Goal: Download file/media

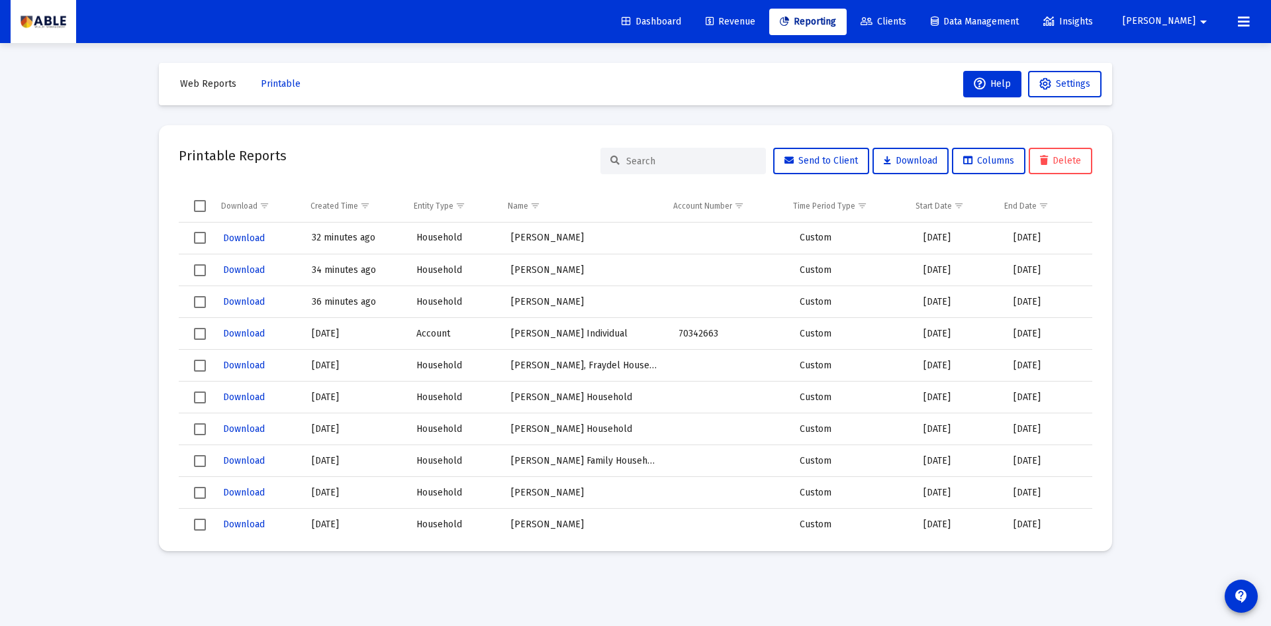
click at [847, 30] on link "Reporting" at bounding box center [807, 22] width 77 height 26
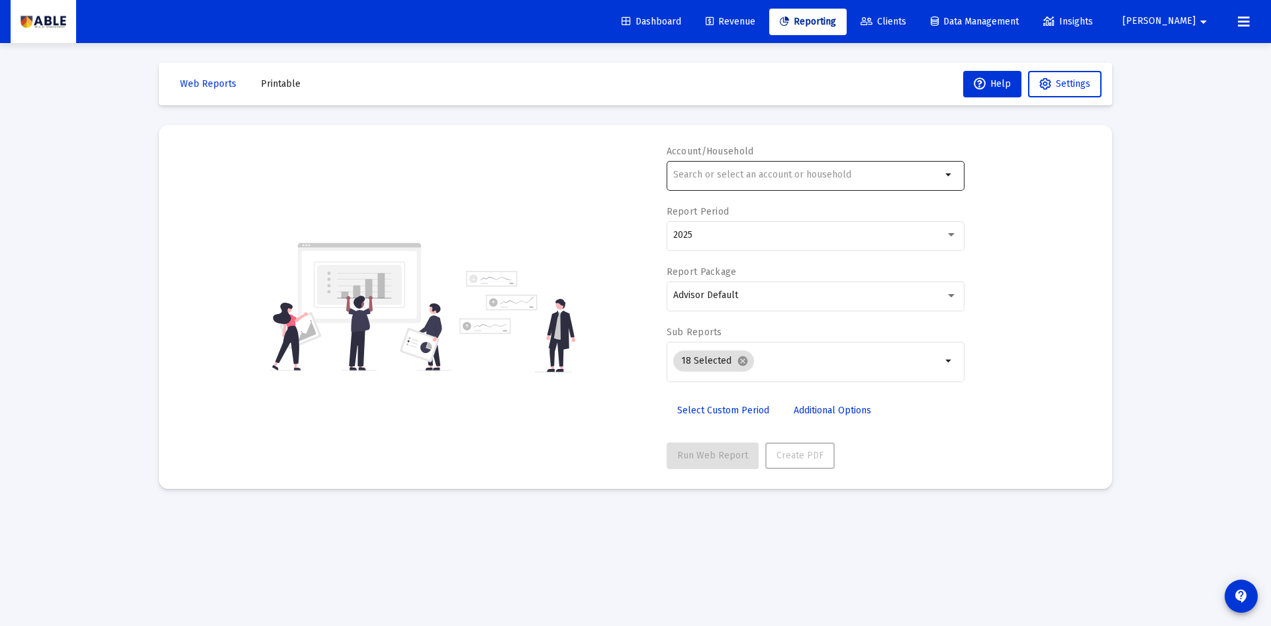
click at [881, 169] on div at bounding box center [807, 174] width 268 height 32
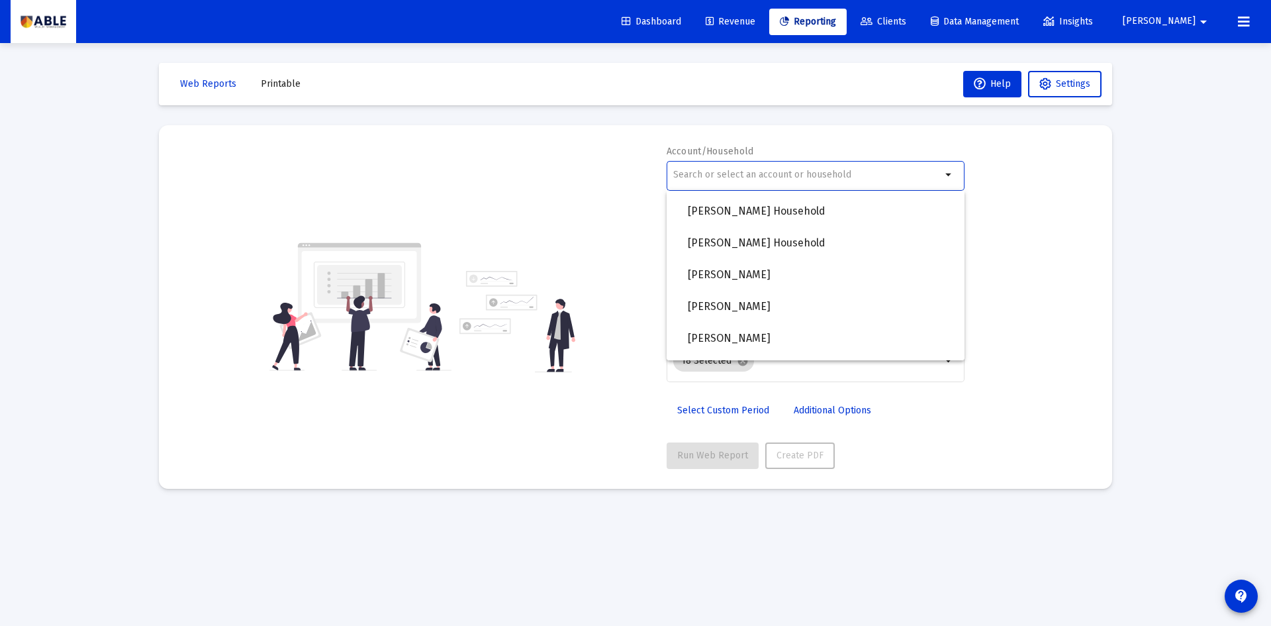
scroll to position [927, 0]
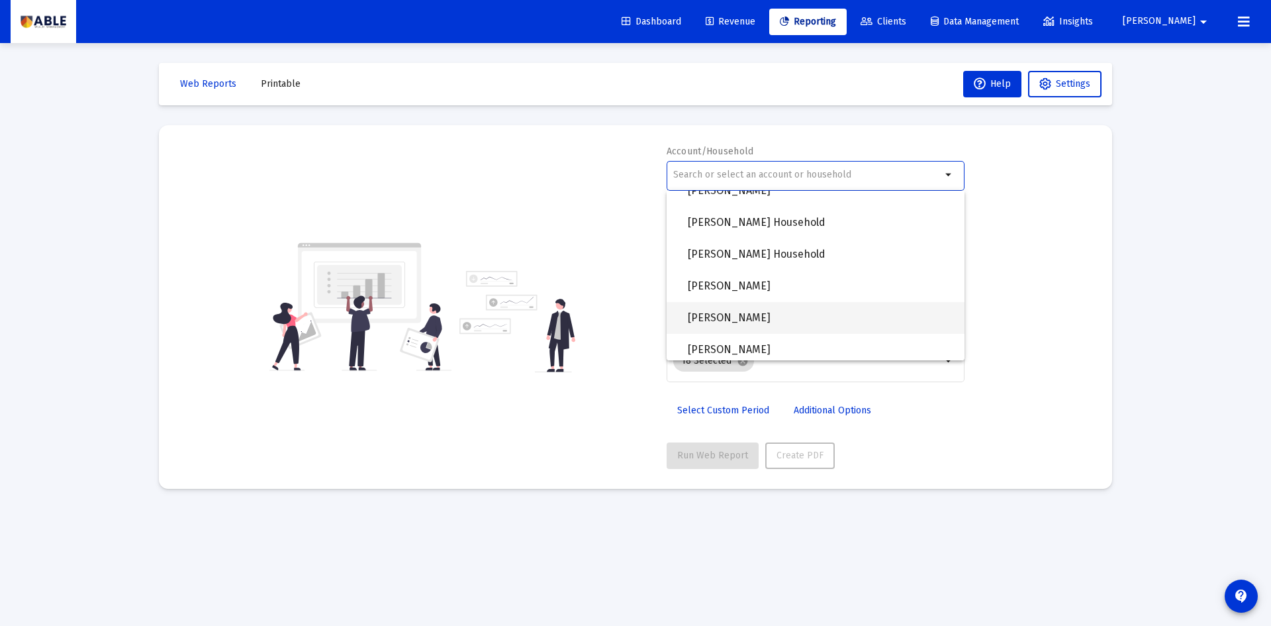
click at [843, 309] on span "[PERSON_NAME]" at bounding box center [821, 318] width 266 height 32
type input "[PERSON_NAME]"
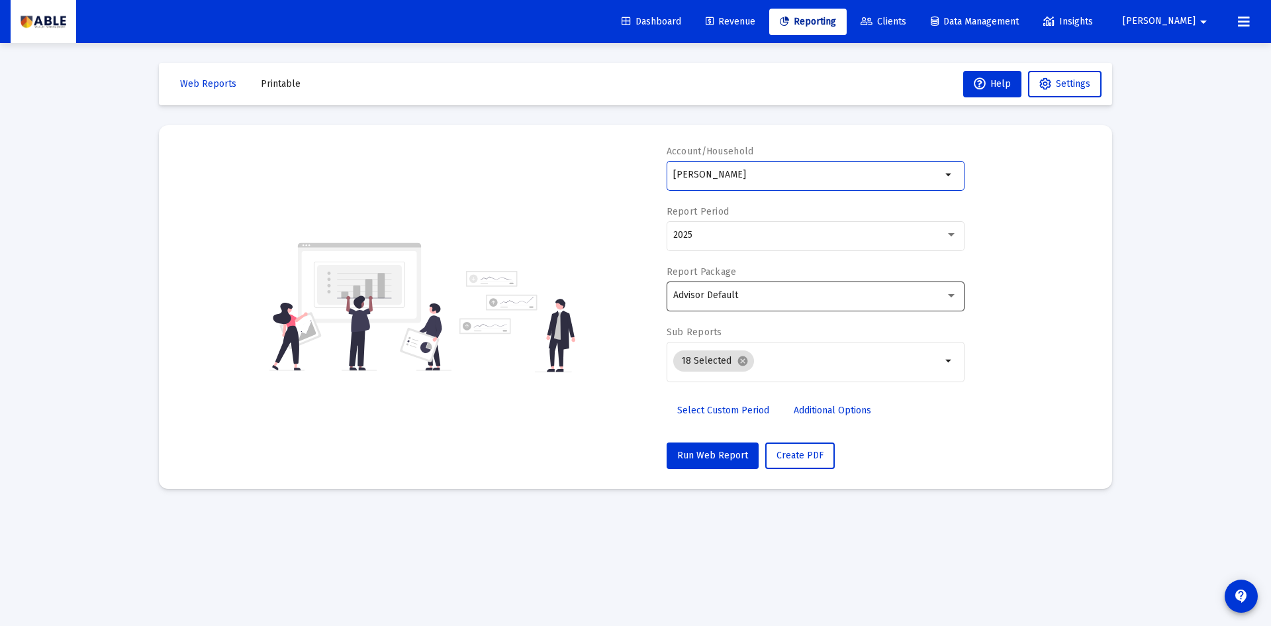
click at [759, 300] on div "Advisor Default" at bounding box center [809, 295] width 272 height 11
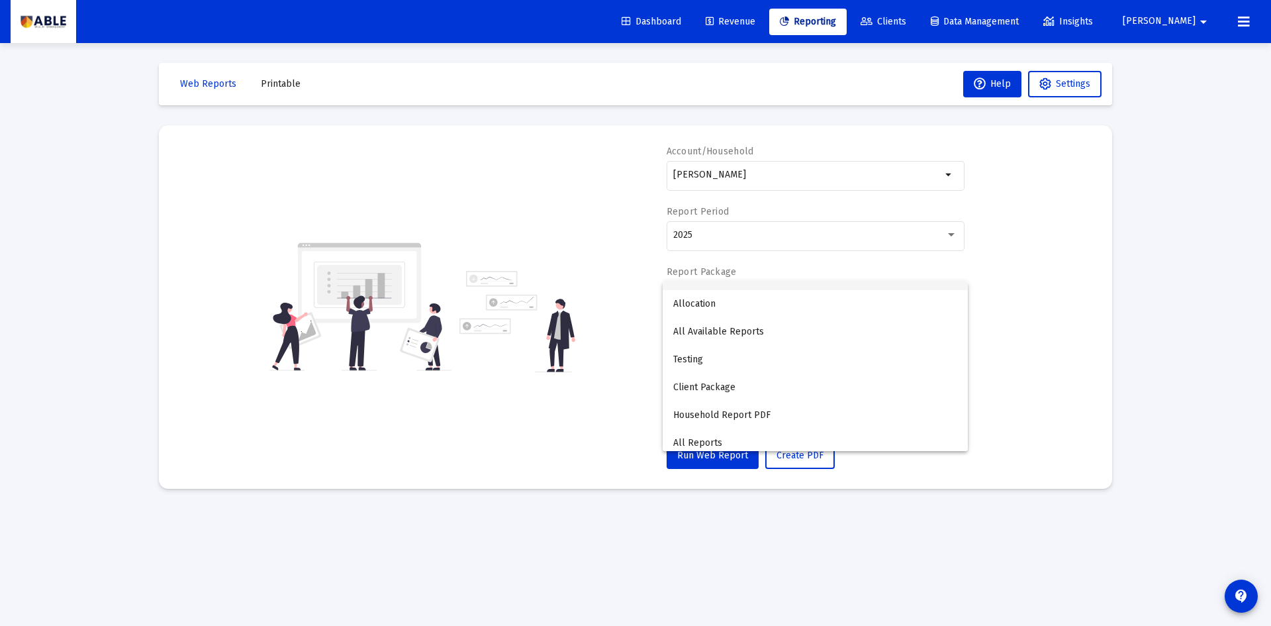
scroll to position [164, 0]
click at [771, 411] on span "Annual Review" at bounding box center [815, 409] width 284 height 28
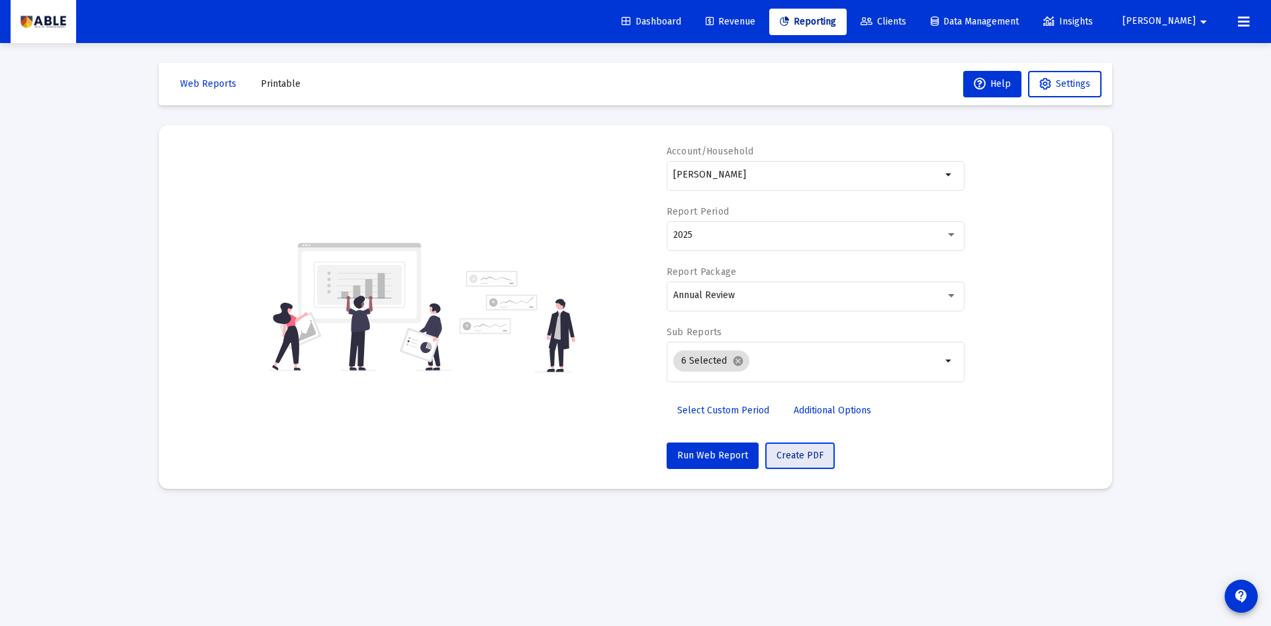
click at [795, 461] on button "Create PDF" at bounding box center [800, 455] width 70 height 26
click at [283, 84] on span "Printable" at bounding box center [281, 83] width 40 height 11
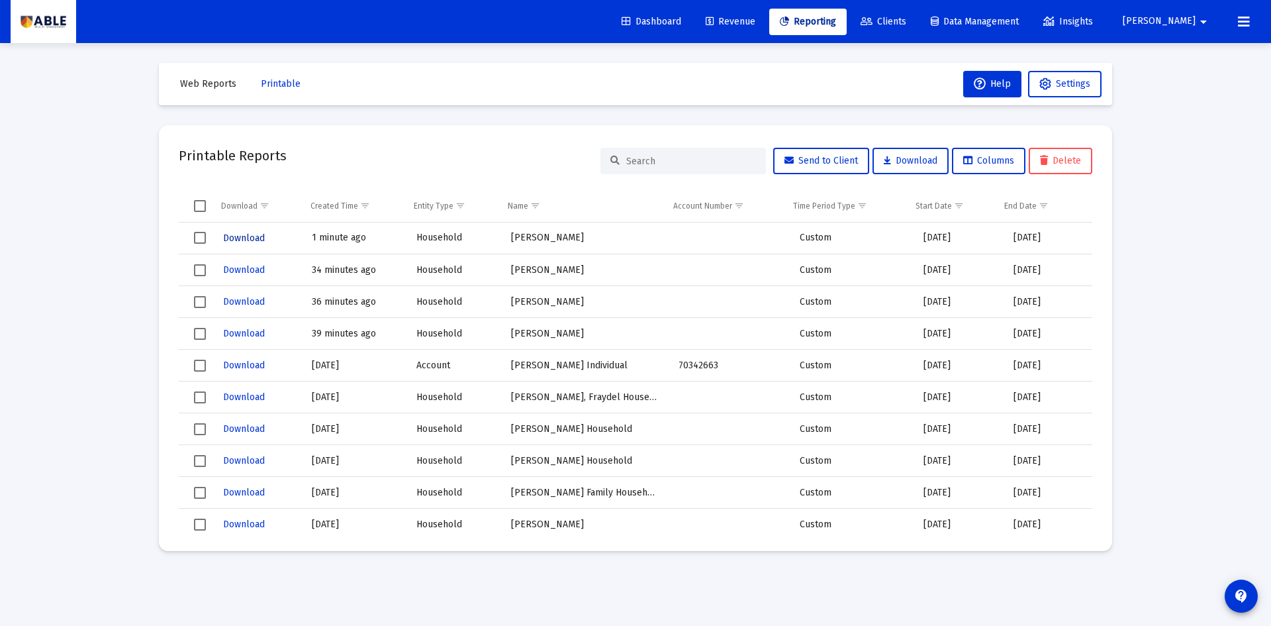
click at [241, 239] on span "Download" at bounding box center [244, 237] width 42 height 11
click at [847, 31] on link "Reporting" at bounding box center [807, 22] width 77 height 26
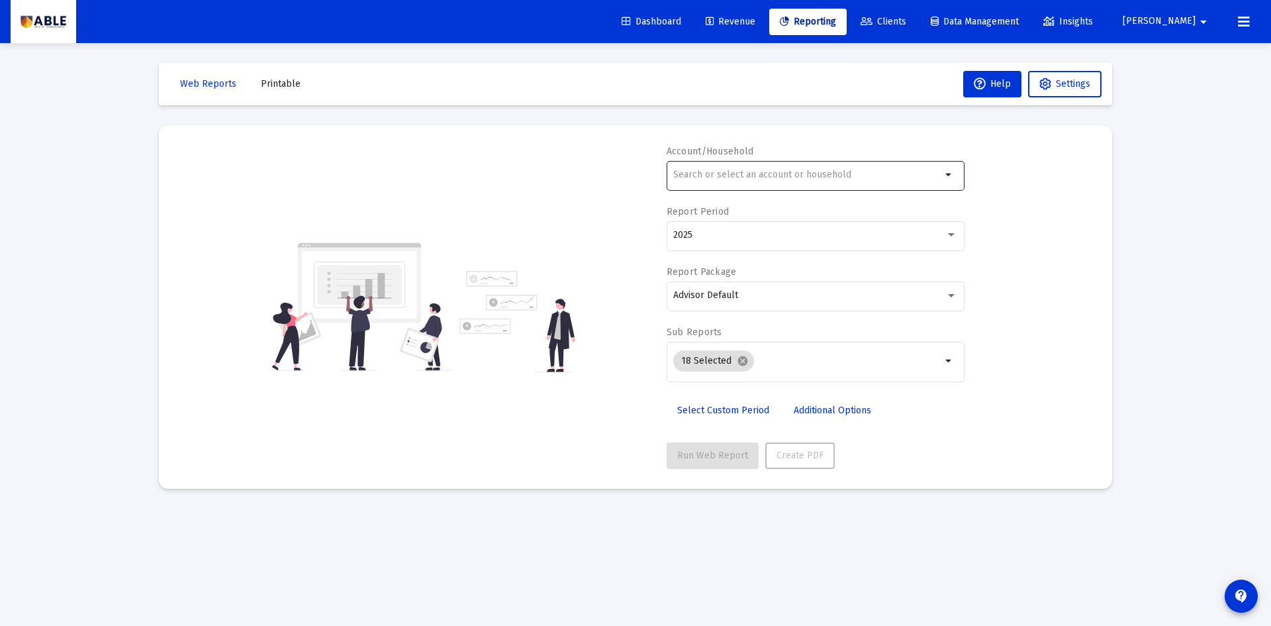
click at [841, 180] on div at bounding box center [807, 174] width 268 height 32
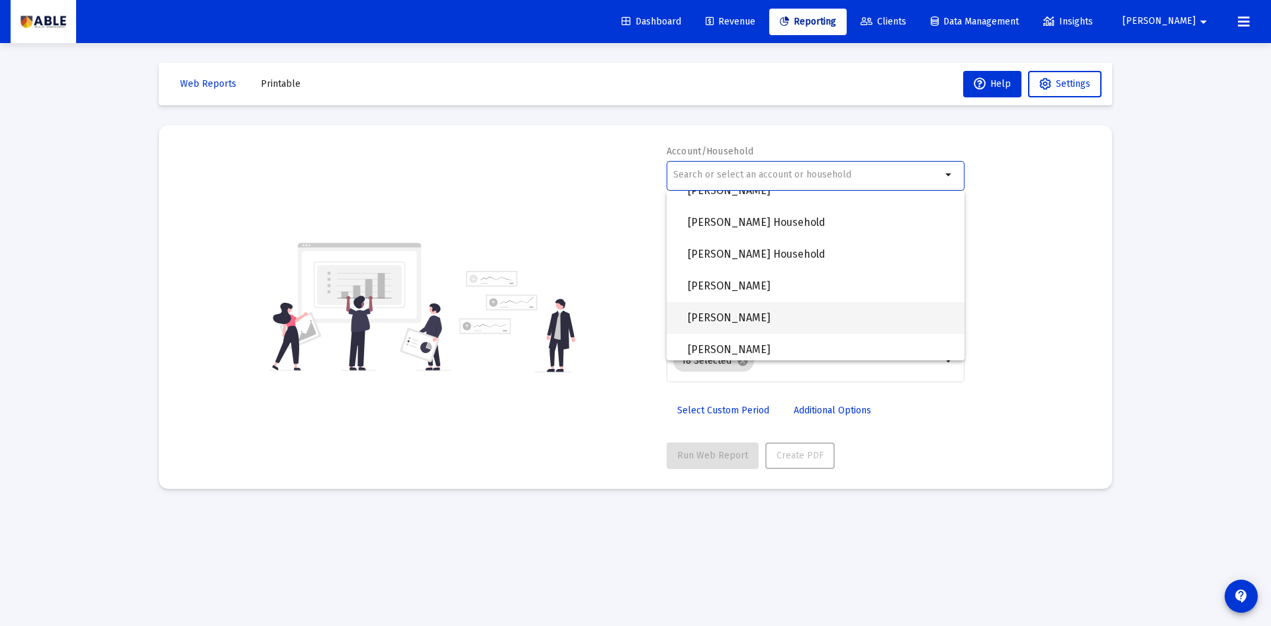
click at [852, 307] on span "[PERSON_NAME]" at bounding box center [821, 318] width 266 height 32
type input "[PERSON_NAME]"
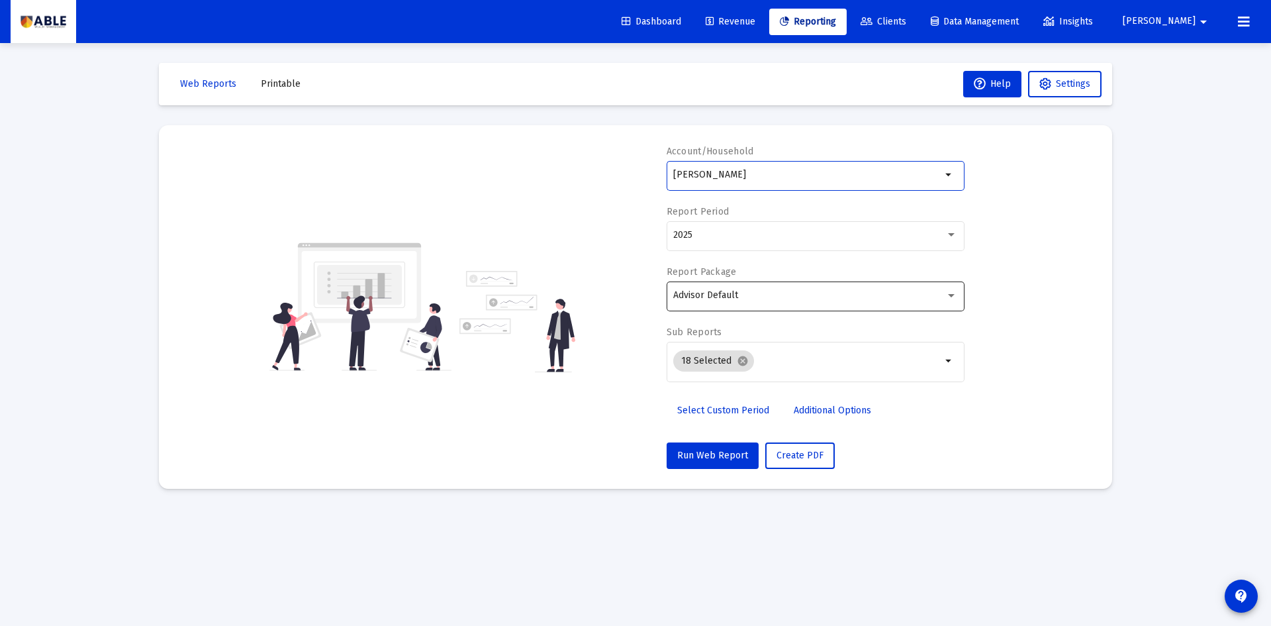
click at [786, 287] on div "Advisor Default" at bounding box center [815, 295] width 284 height 32
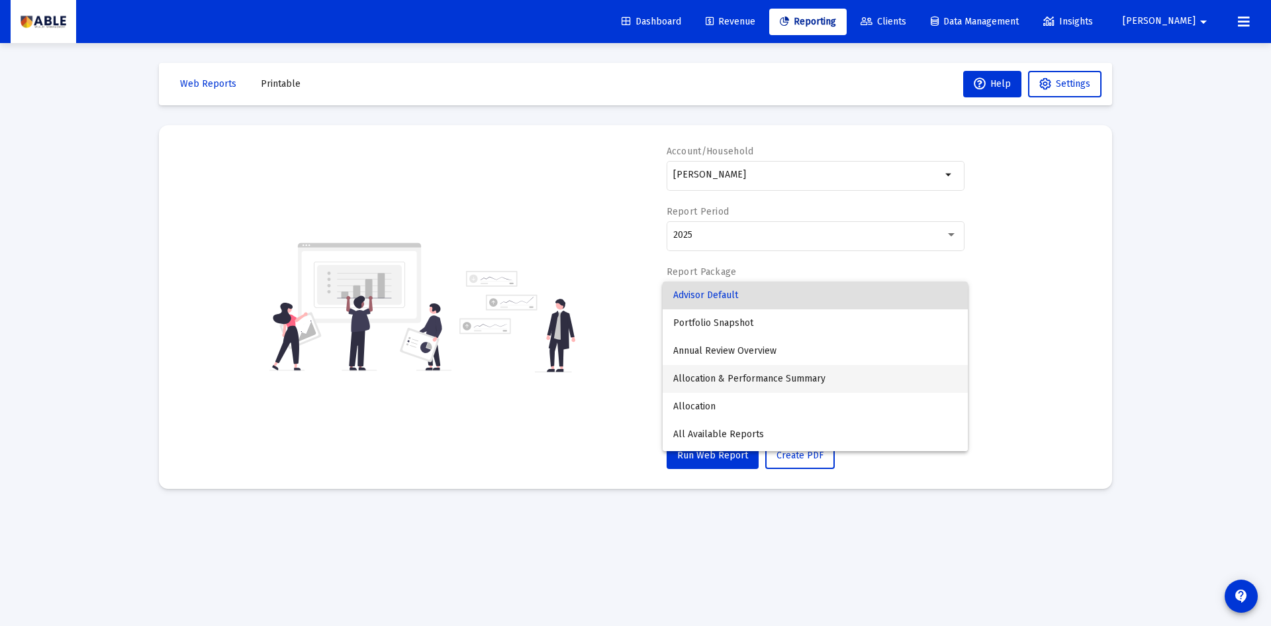
scroll to position [164, 0]
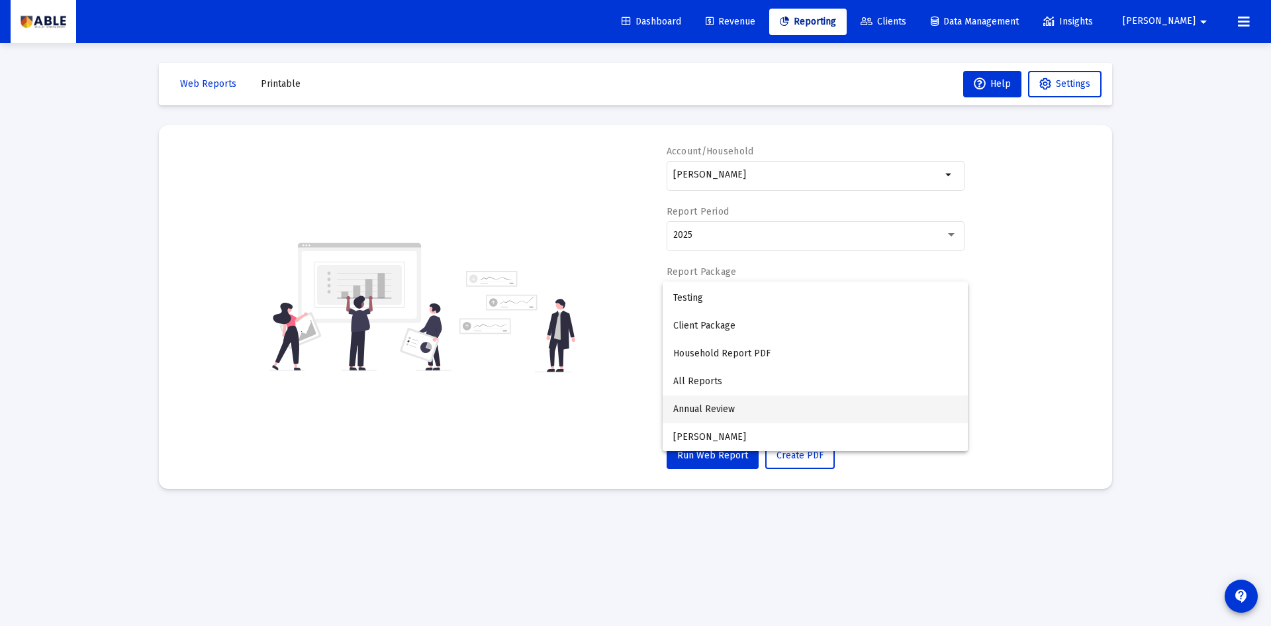
click at [772, 411] on span "Annual Review" at bounding box center [815, 409] width 284 height 28
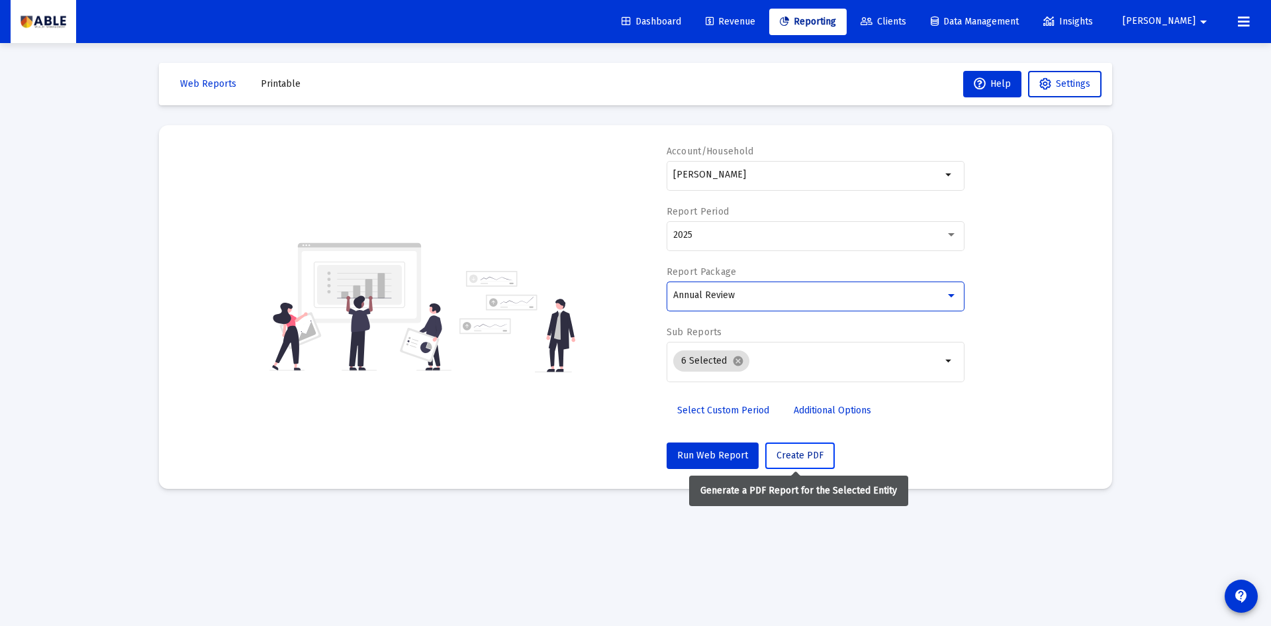
click at [791, 457] on span "Create PDF" at bounding box center [800, 455] width 47 height 11
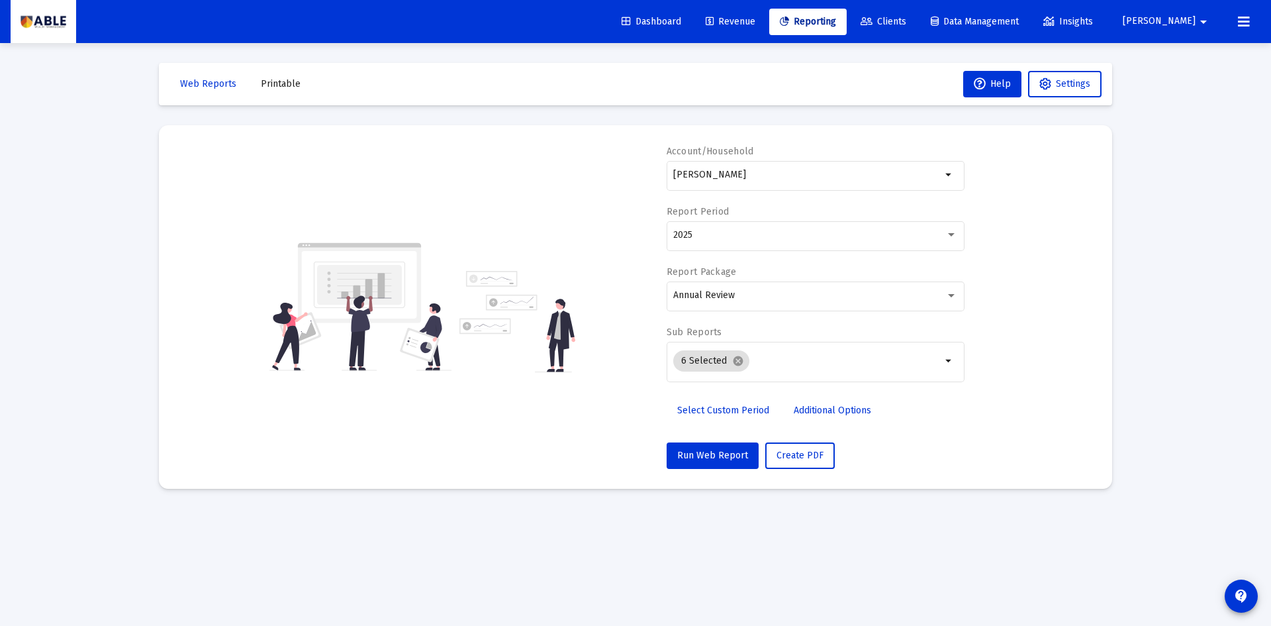
click at [280, 98] on mat-toolbar-row "Web Reports Printable Help Settings" at bounding box center [635, 84] width 953 height 42
click at [280, 95] on button "Printable" at bounding box center [280, 84] width 61 height 26
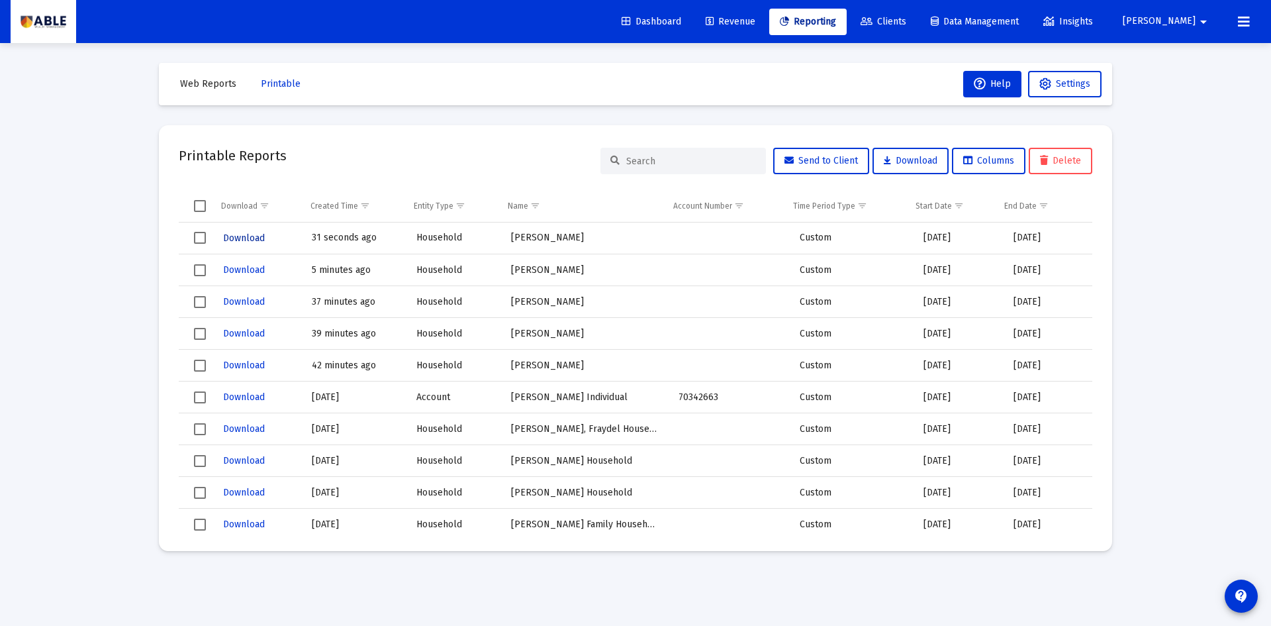
click at [244, 237] on span "Download" at bounding box center [244, 237] width 42 height 11
